Goal: Transaction & Acquisition: Purchase product/service

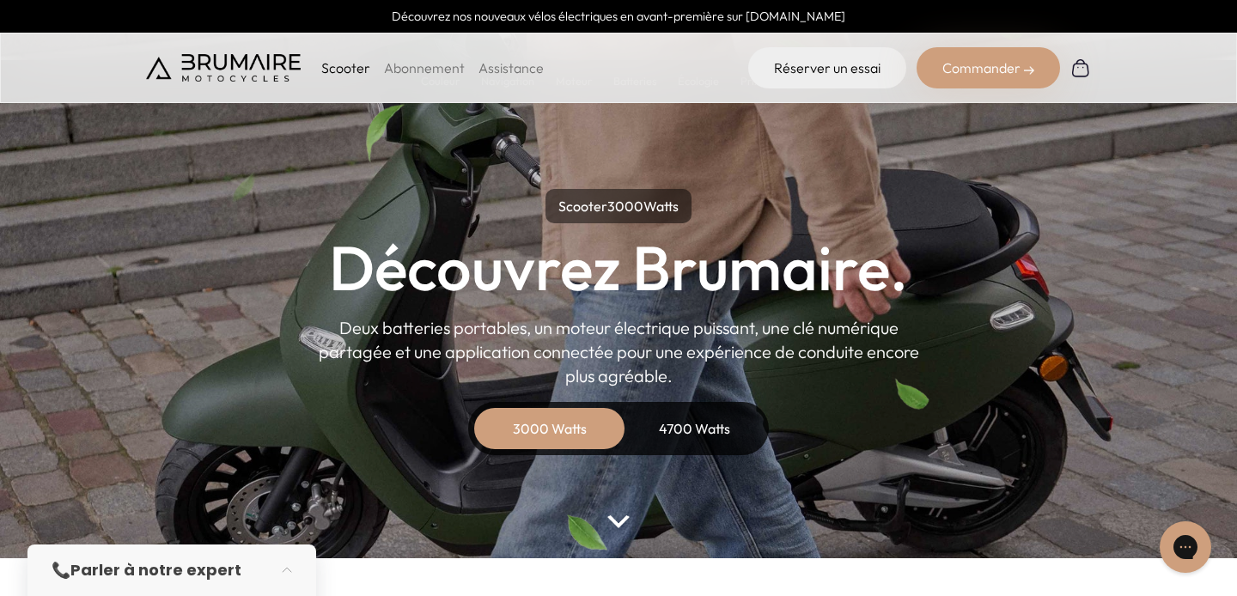
click at [965, 91] on div "Scooter Abonnement Assistance Réserver un essai Commander" at bounding box center [618, 68] width 1237 height 70
click at [965, 84] on div "Commander" at bounding box center [988, 67] width 143 height 41
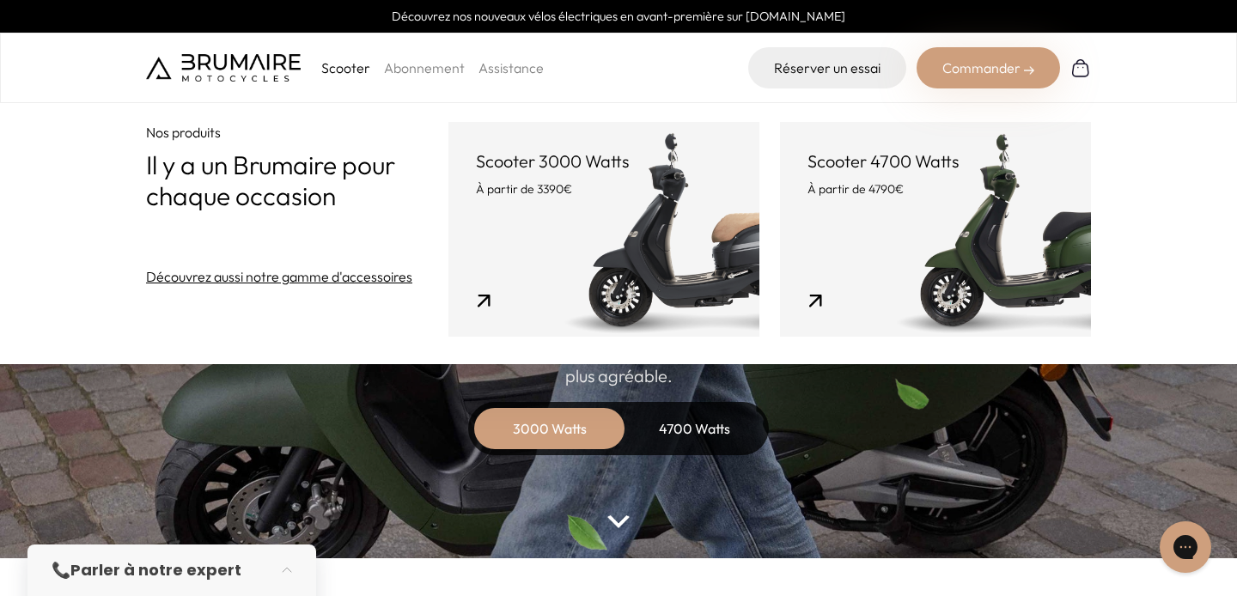
click at [494, 209] on link "Scooter 3000 Watts À partir de 3390€" at bounding box center [603, 229] width 311 height 215
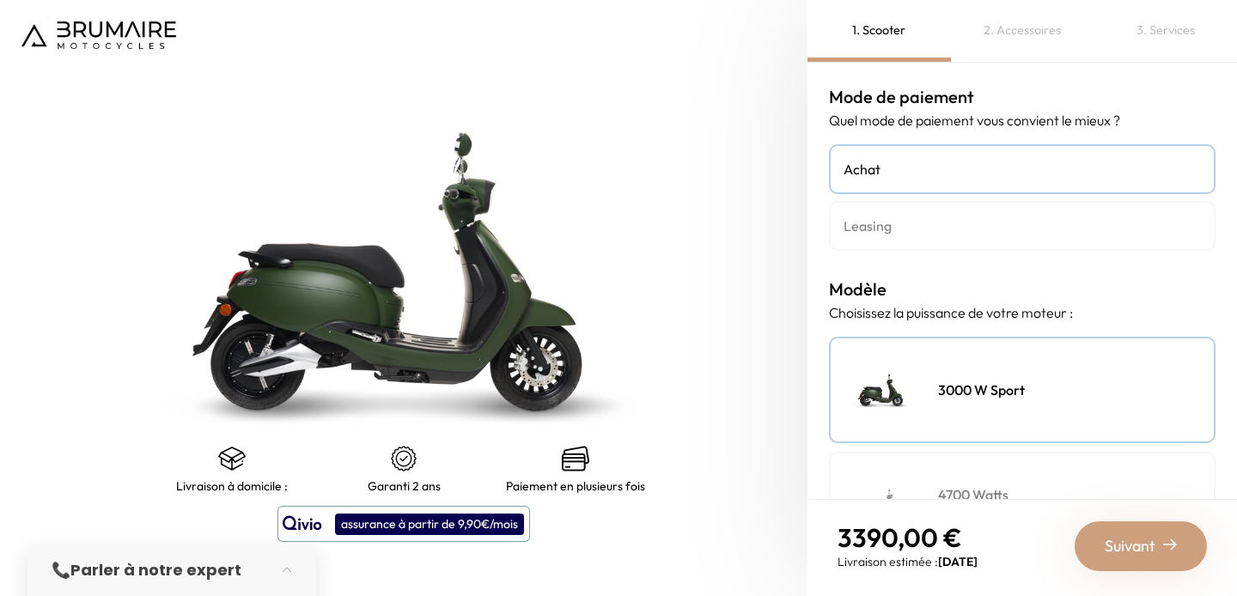
click at [933, 231] on h4 "Leasing" at bounding box center [1022, 226] width 357 height 21
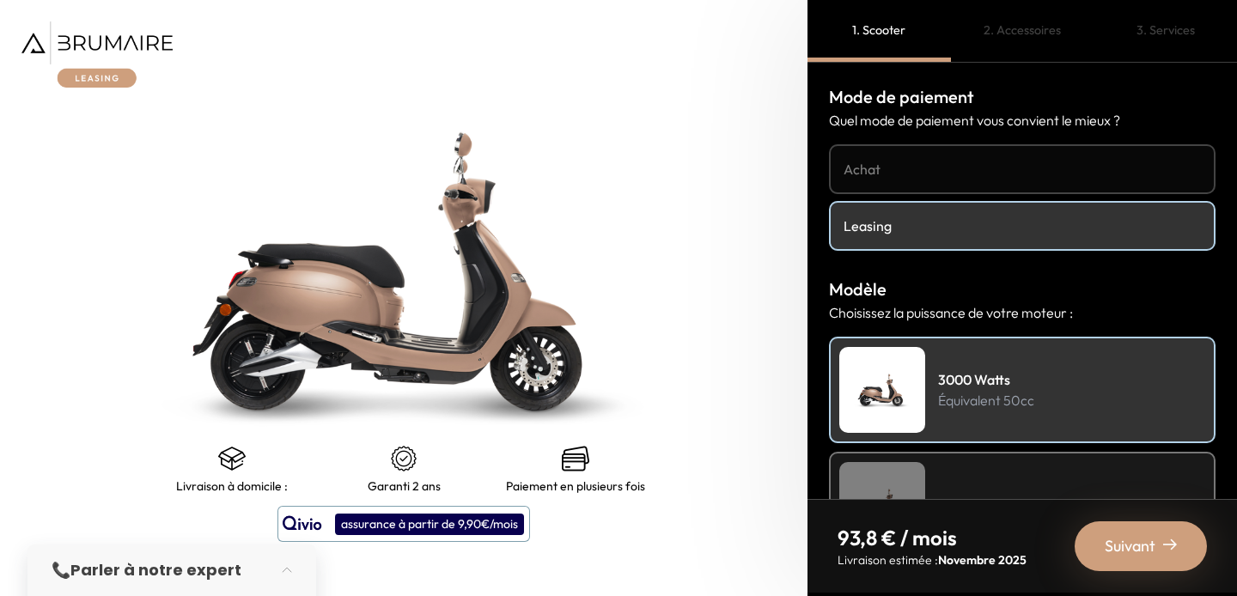
click at [934, 167] on h4 "Achat" at bounding box center [1022, 169] width 357 height 21
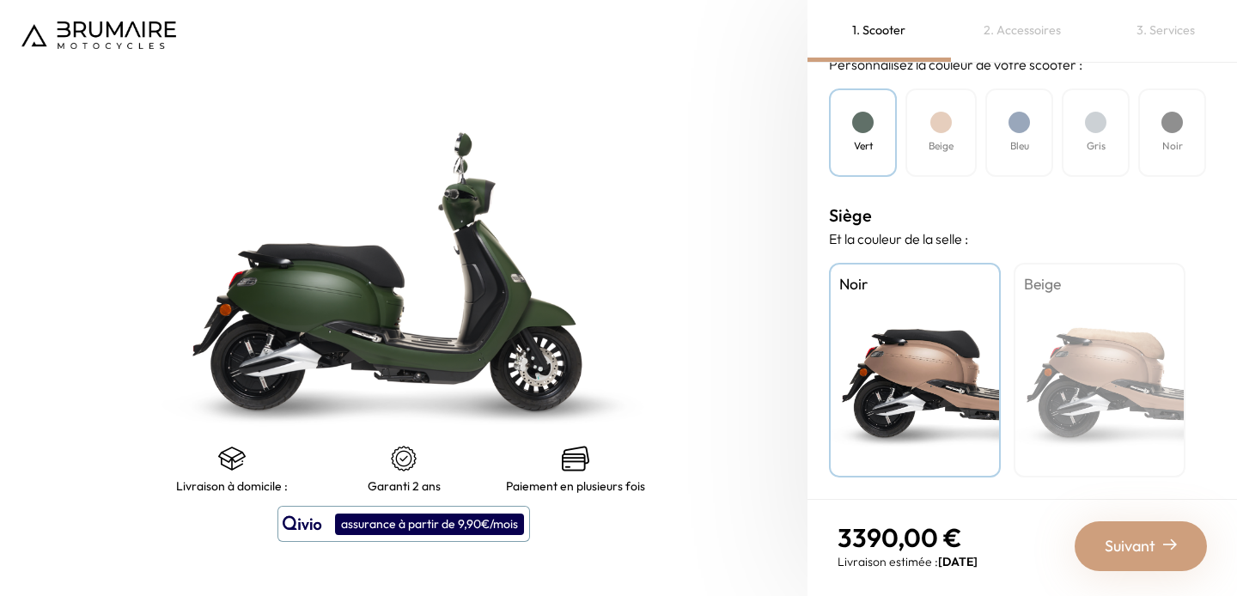
scroll to position [556, 0]
click at [935, 128] on div at bounding box center [940, 122] width 21 height 21
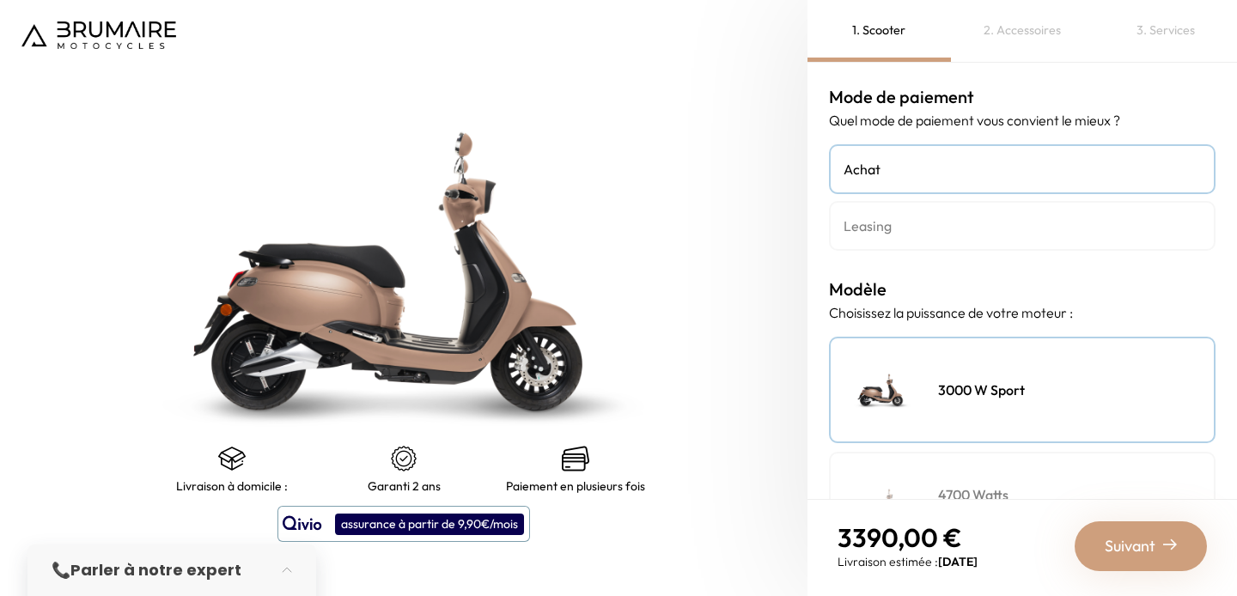
scroll to position [0, 0]
click at [978, 198] on div "Achat Leasing" at bounding box center [1022, 197] width 387 height 107
click at [948, 221] on h4 "Leasing" at bounding box center [1022, 226] width 357 height 21
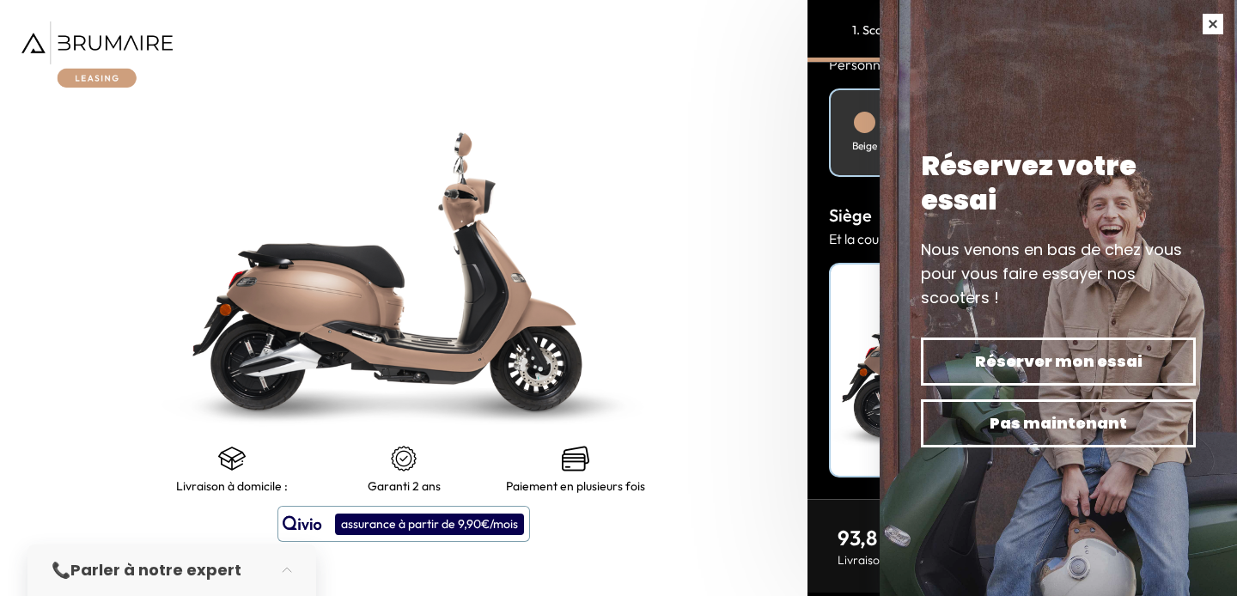
click at [1210, 31] on button "button" at bounding box center [1213, 24] width 48 height 48
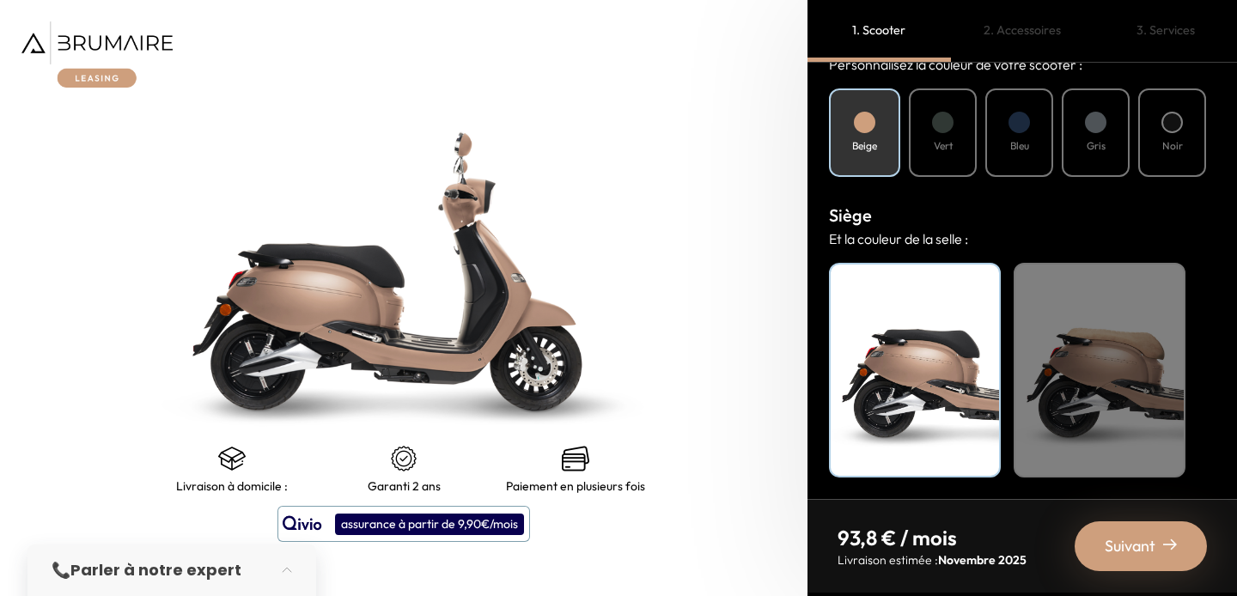
click at [1131, 540] on span "Suivant" at bounding box center [1130, 546] width 51 height 24
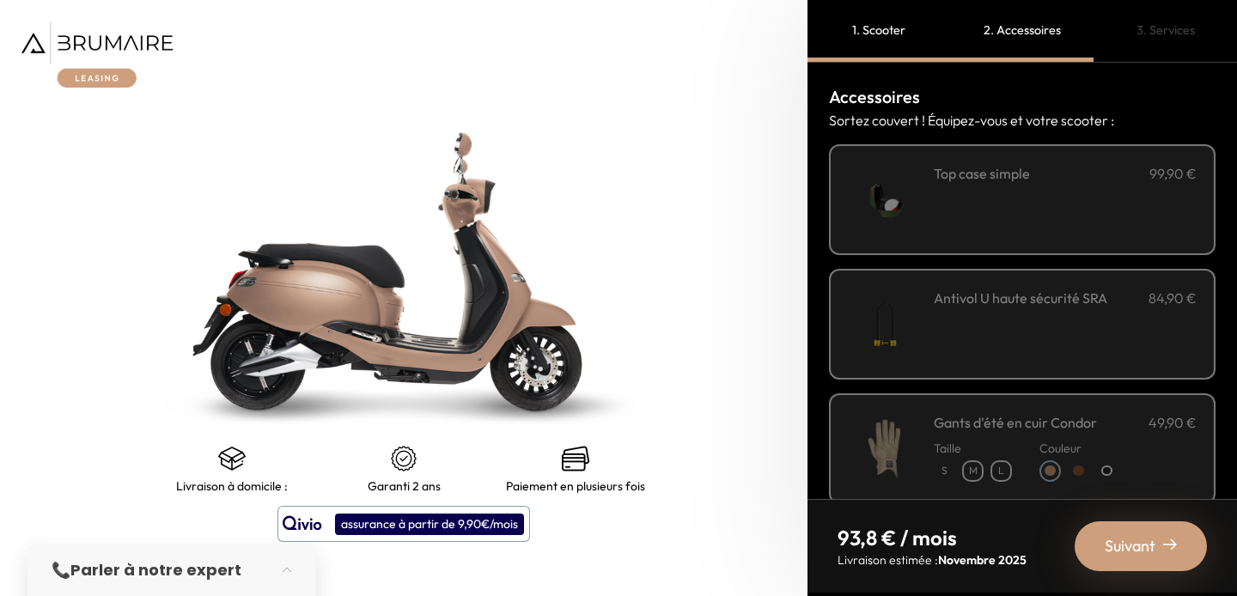
click at [1015, 209] on div "**********" at bounding box center [1065, 199] width 263 height 73
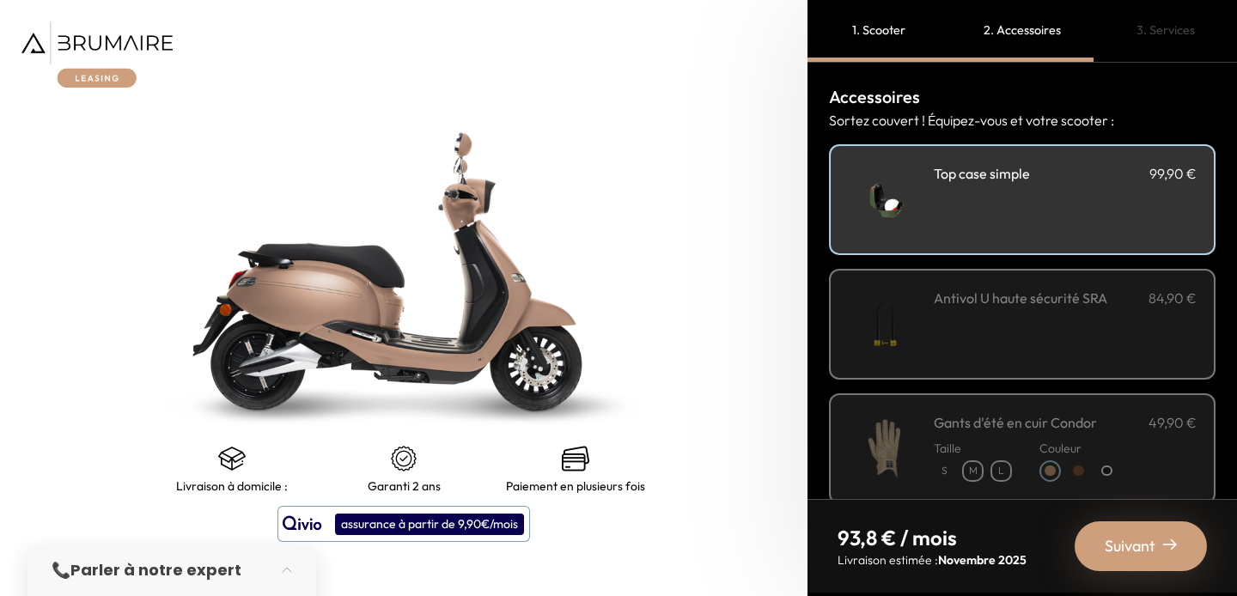
click at [921, 200] on img at bounding box center [884, 199] width 73 height 73
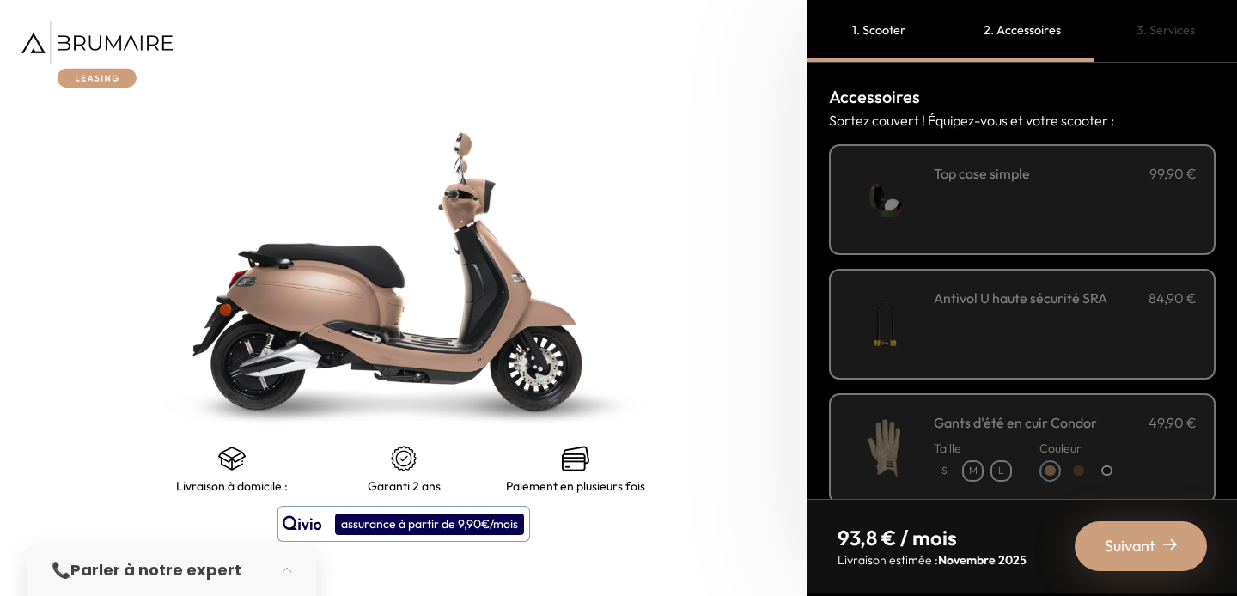
click at [921, 200] on img at bounding box center [884, 199] width 73 height 73
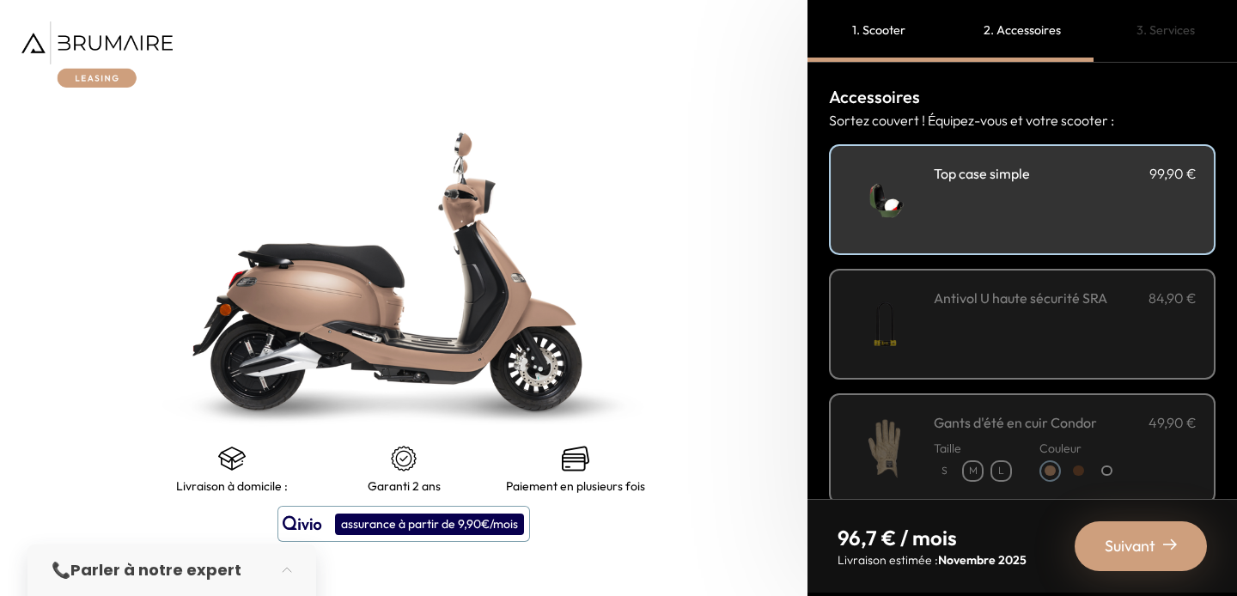
click at [921, 200] on img at bounding box center [884, 199] width 73 height 73
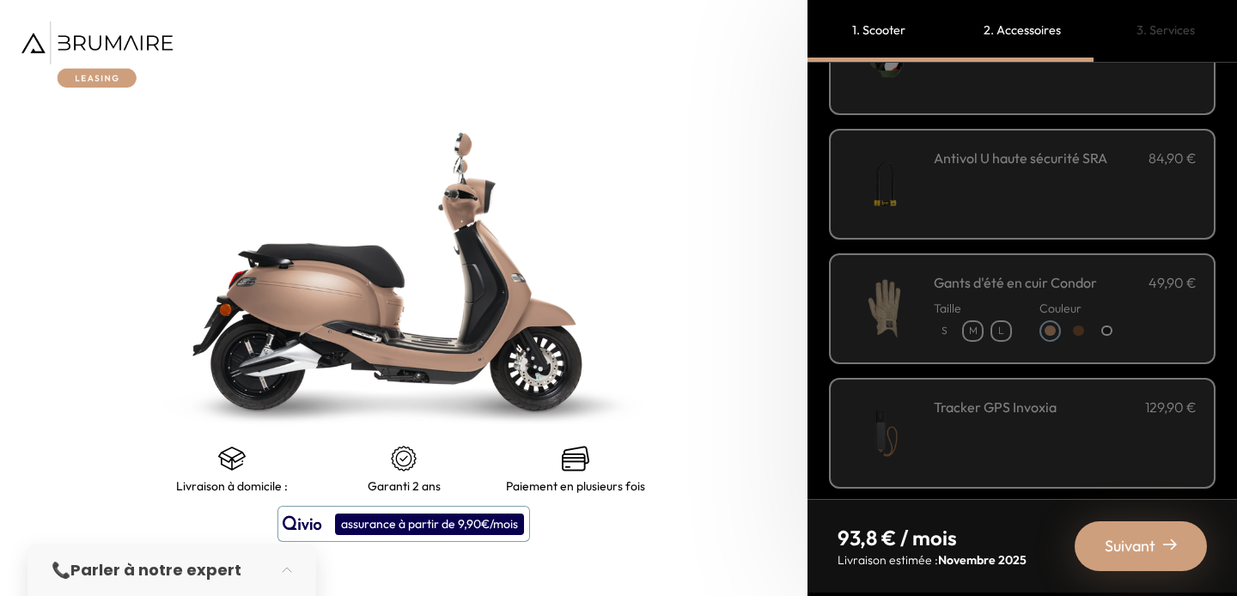
scroll to position [143, 0]
click at [921, 190] on img at bounding box center [884, 181] width 73 height 73
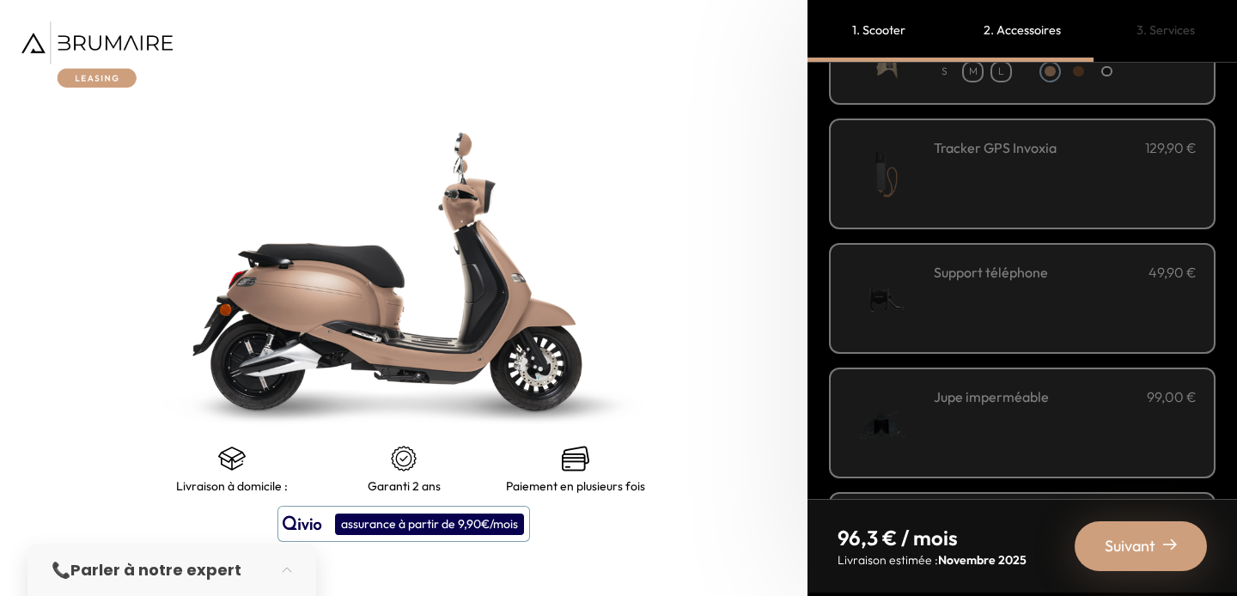
scroll to position [403, 0]
click at [911, 294] on img at bounding box center [884, 295] width 73 height 73
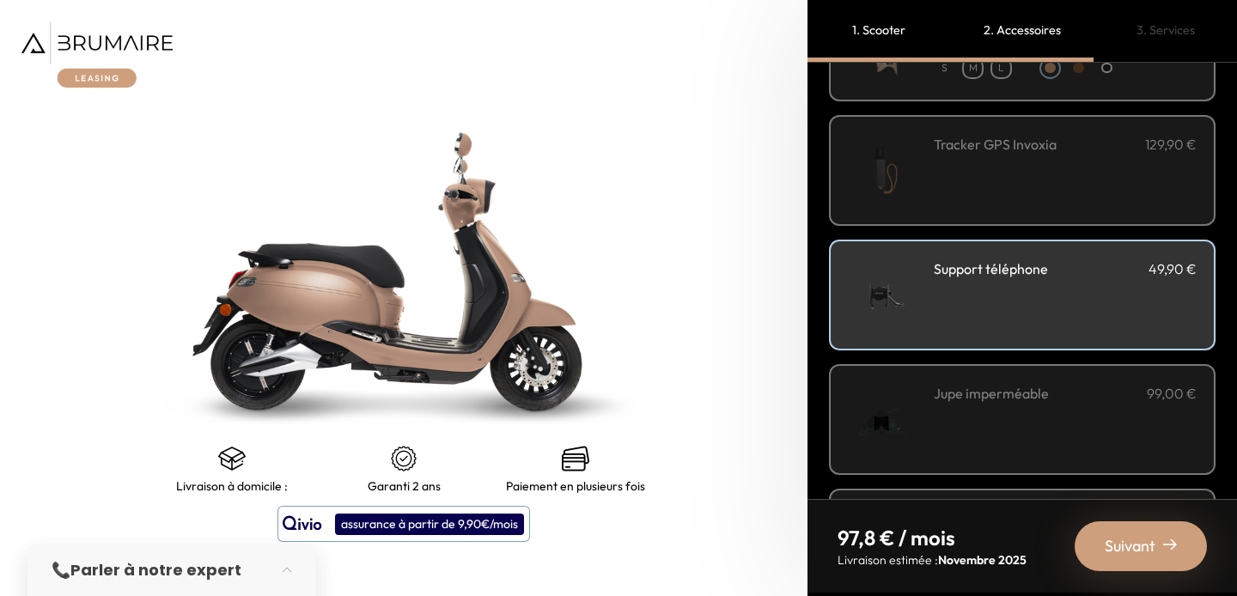
click at [921, 405] on img at bounding box center [884, 419] width 73 height 73
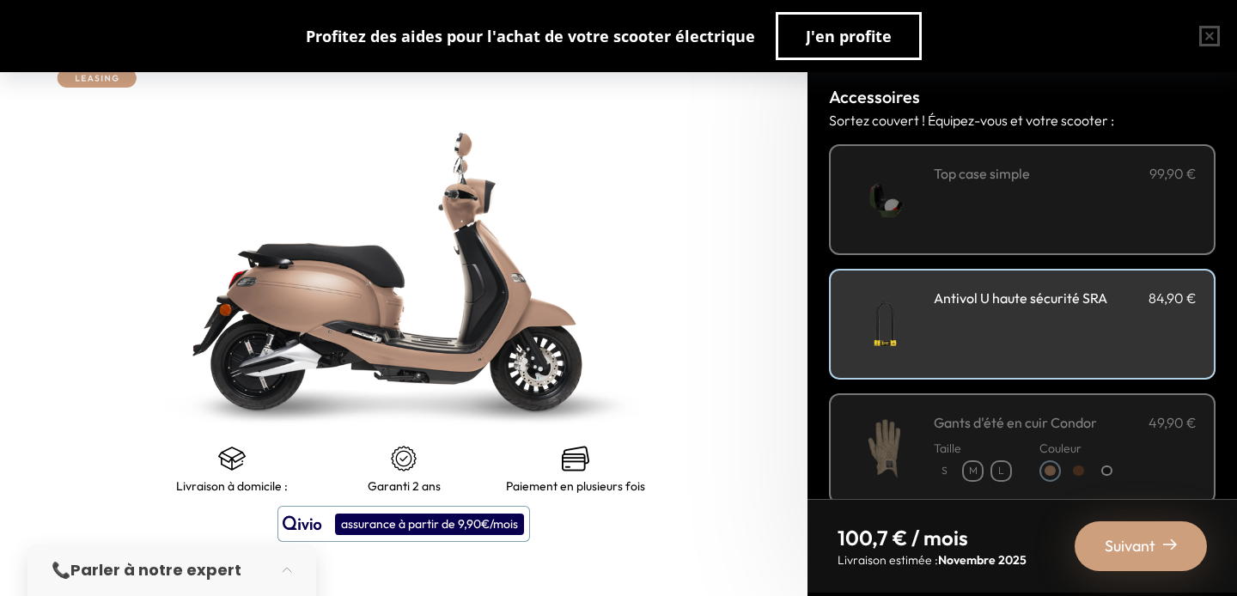
scroll to position [0, 0]
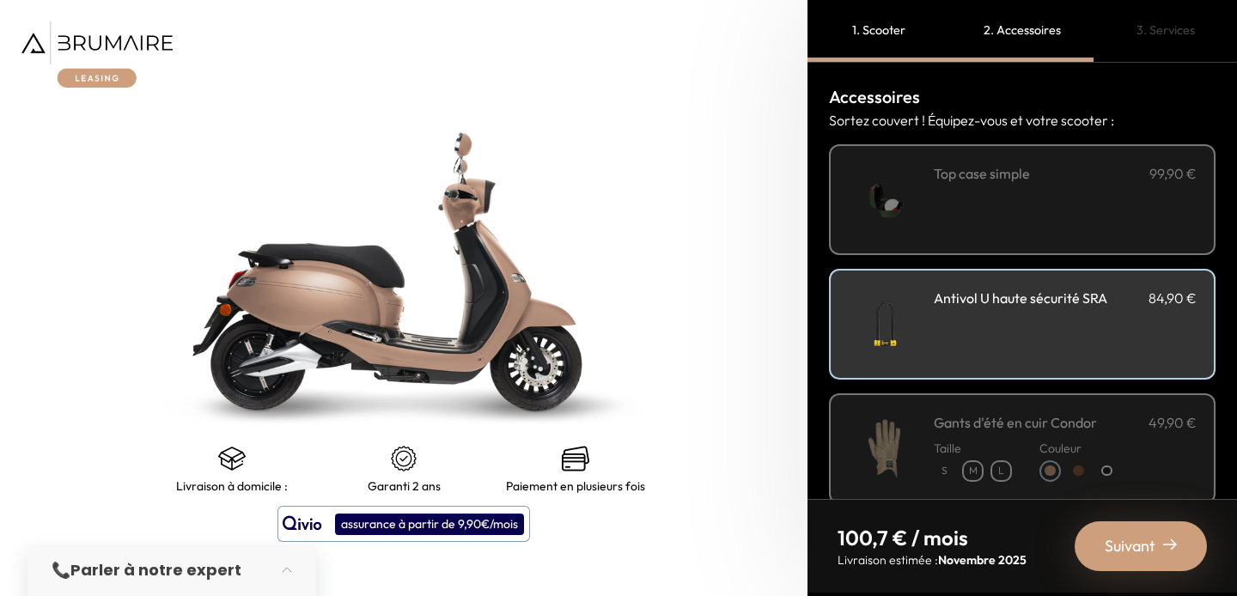
click at [1015, 194] on div "**********" at bounding box center [1065, 199] width 263 height 73
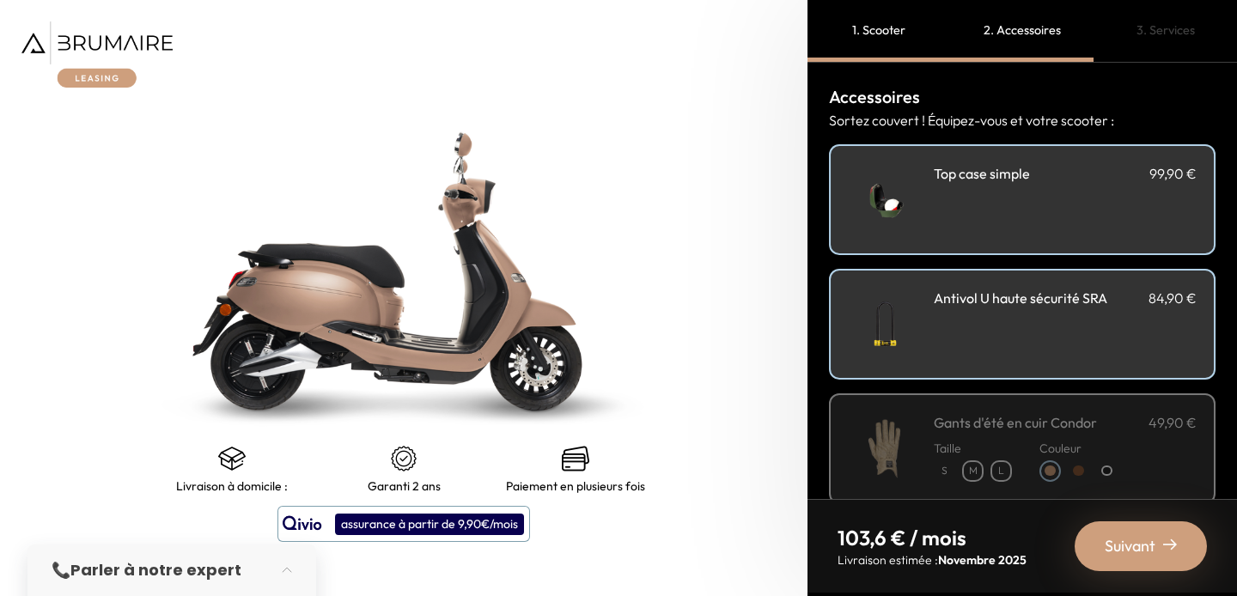
click at [921, 209] on img at bounding box center [884, 199] width 73 height 73
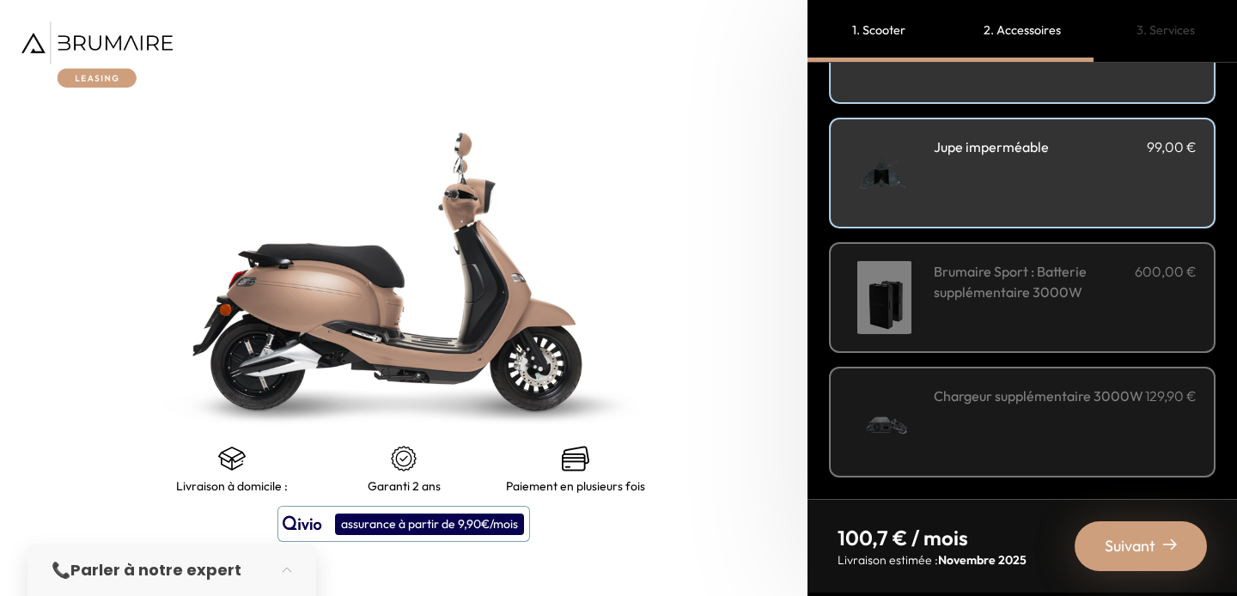
scroll to position [649, 0]
click at [1143, 535] on span "Suivant" at bounding box center [1130, 546] width 51 height 24
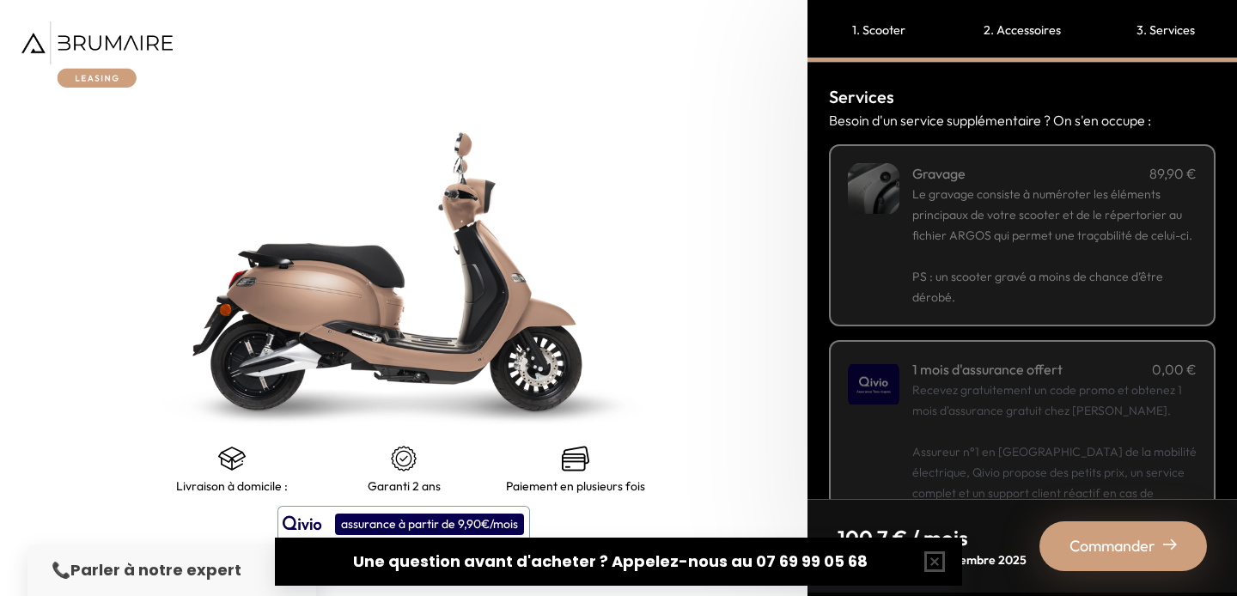
scroll to position [0, 0]
click at [1058, 203] on p "Le gravage consiste à numéroter les éléments principaux de votre scooter et de …" at bounding box center [1054, 215] width 284 height 62
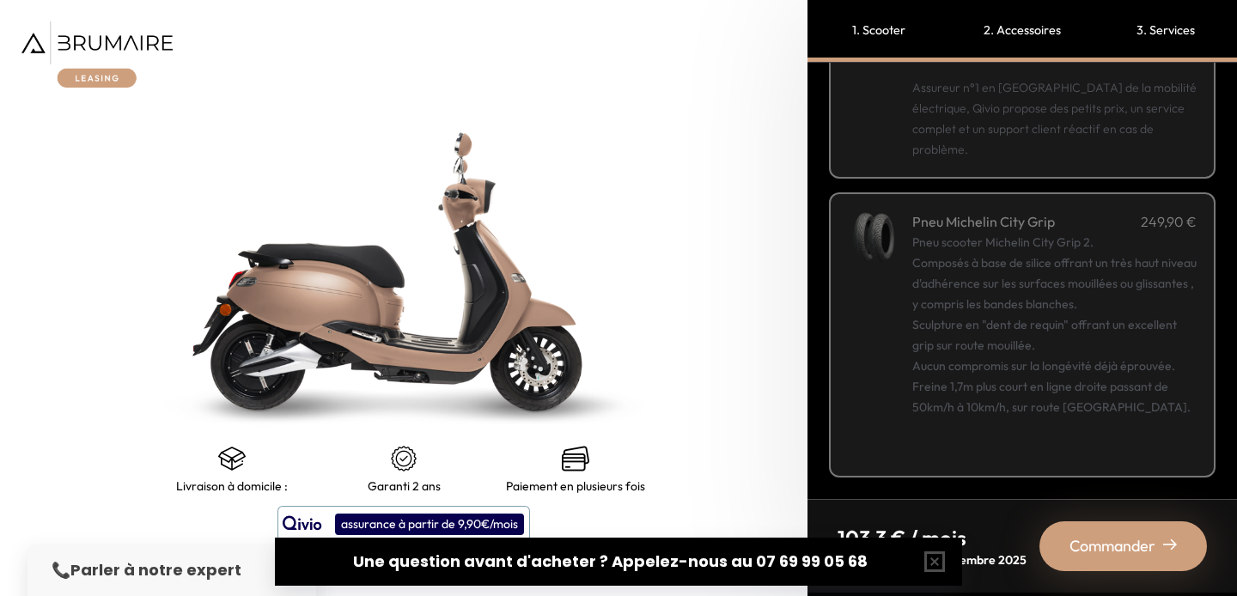
scroll to position [364, 0]
click at [1101, 532] on div "Commander" at bounding box center [1124, 546] width 168 height 50
